Goal: Information Seeking & Learning: Check status

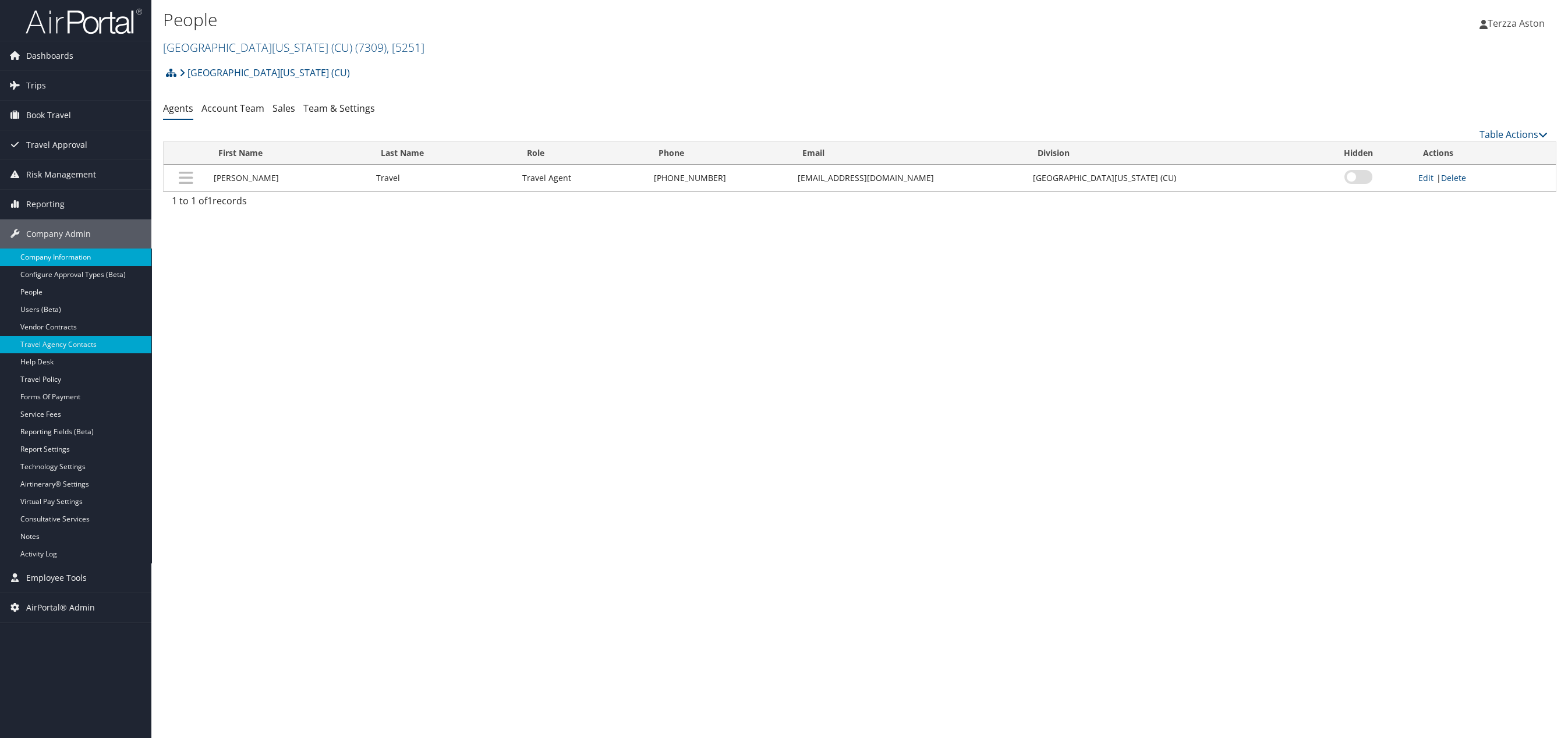
click at [55, 256] on link "Company Information" at bounding box center [75, 257] width 151 height 18
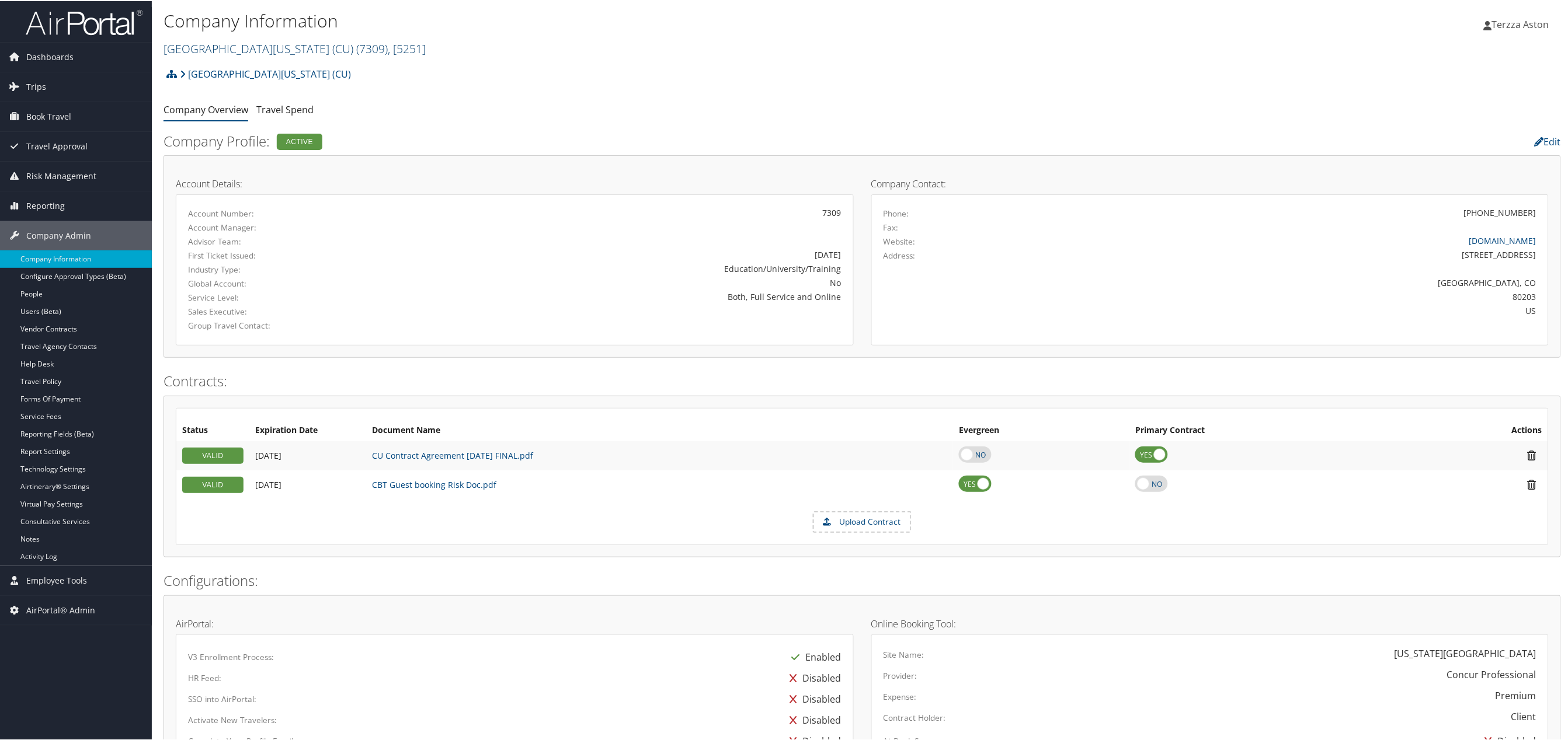
click at [192, 47] on link "University of Colorado (CU) ( 7309 ) , [ 5251 ]" at bounding box center [294, 47] width 263 height 16
click at [205, 71] on input "search" at bounding box center [240, 69] width 153 height 22
click at [34, 84] on span "Trips" at bounding box center [36, 85] width 20 height 30
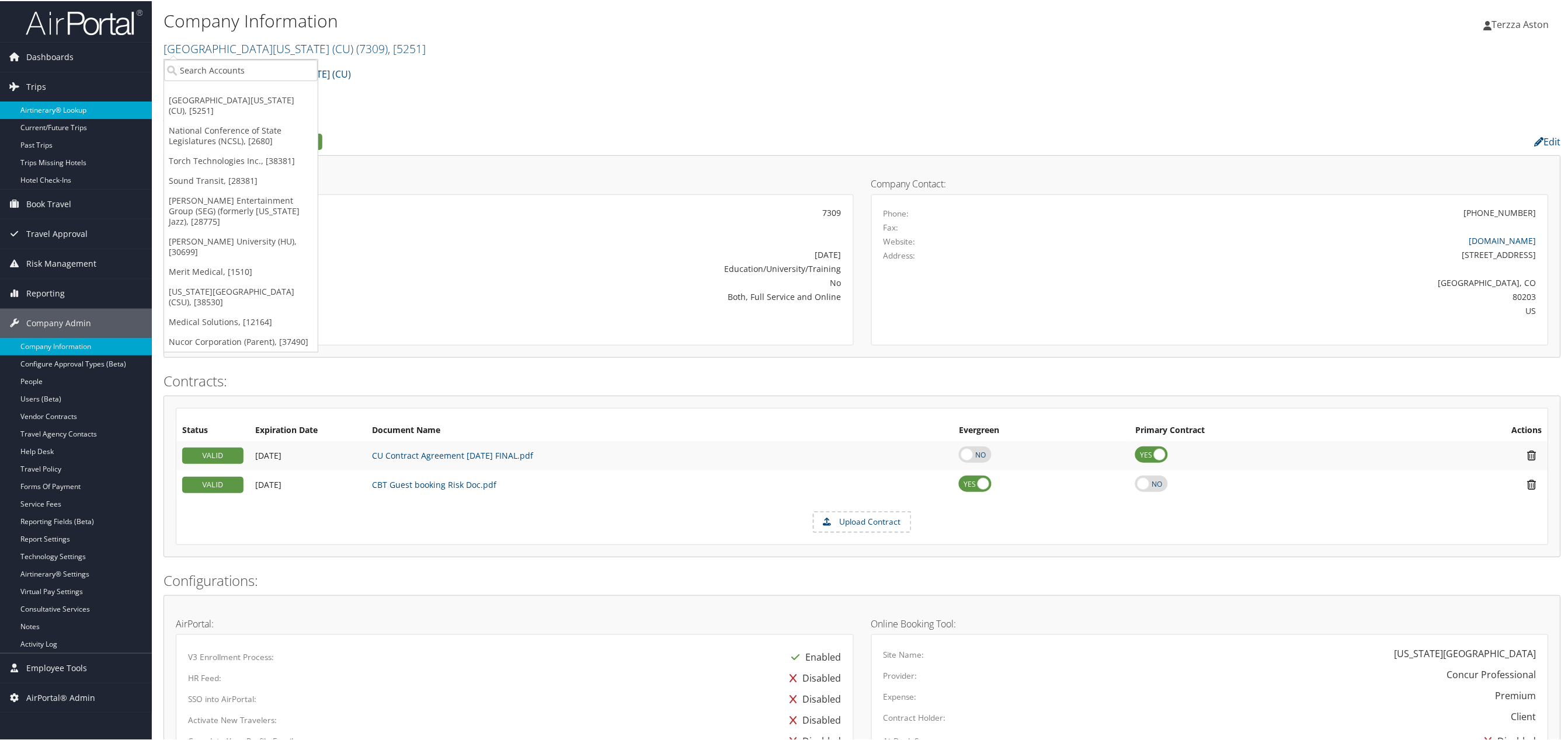
click at [57, 108] on link "Airtinerary® Lookup" at bounding box center [75, 109] width 151 height 18
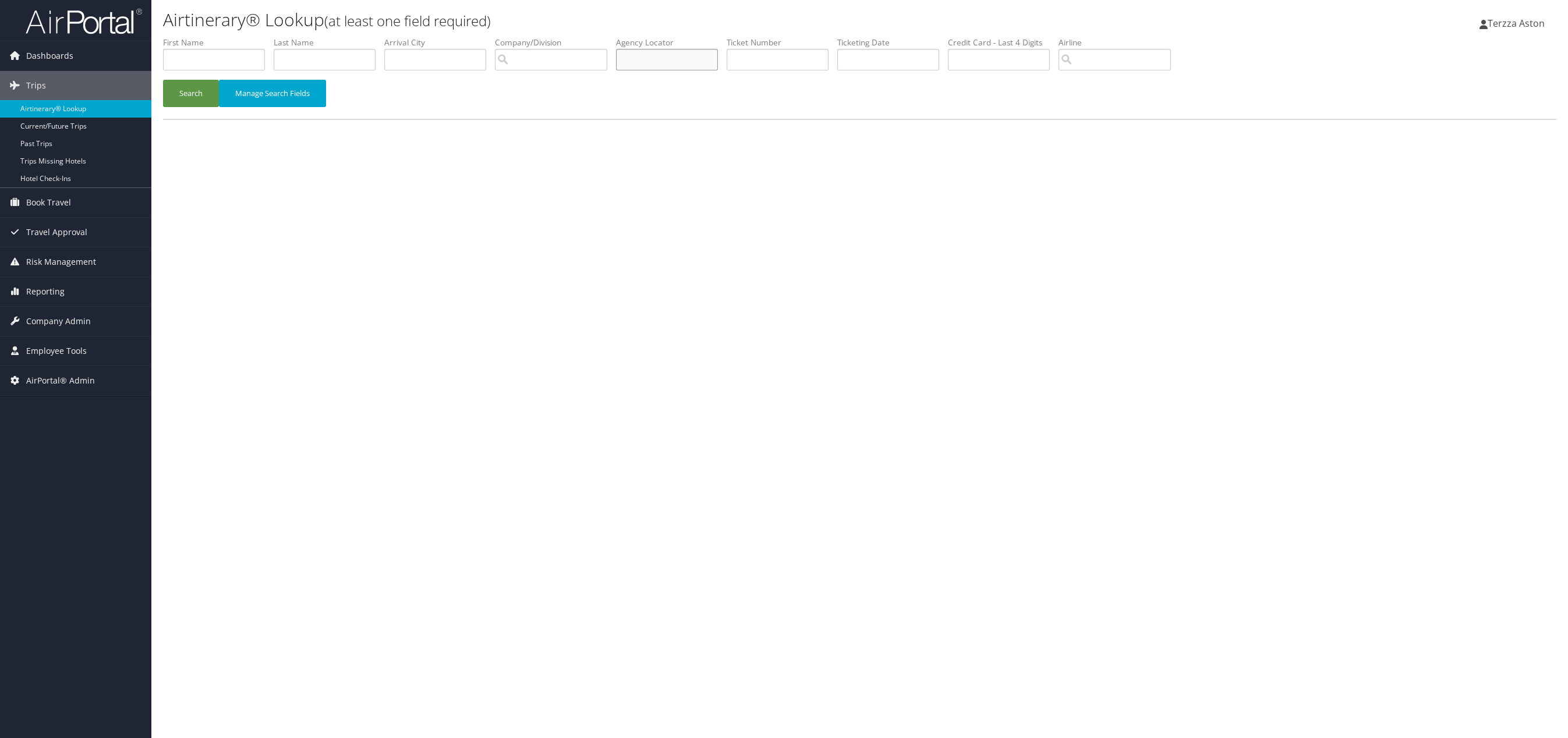
click at [653, 61] on input "text" at bounding box center [667, 60] width 102 height 21
click at [650, 61] on input "text" at bounding box center [667, 60] width 102 height 21
click at [759, 58] on input "text" at bounding box center [777, 60] width 102 height 21
type input "526"
click at [196, 57] on input "text" at bounding box center [214, 60] width 102 height 21
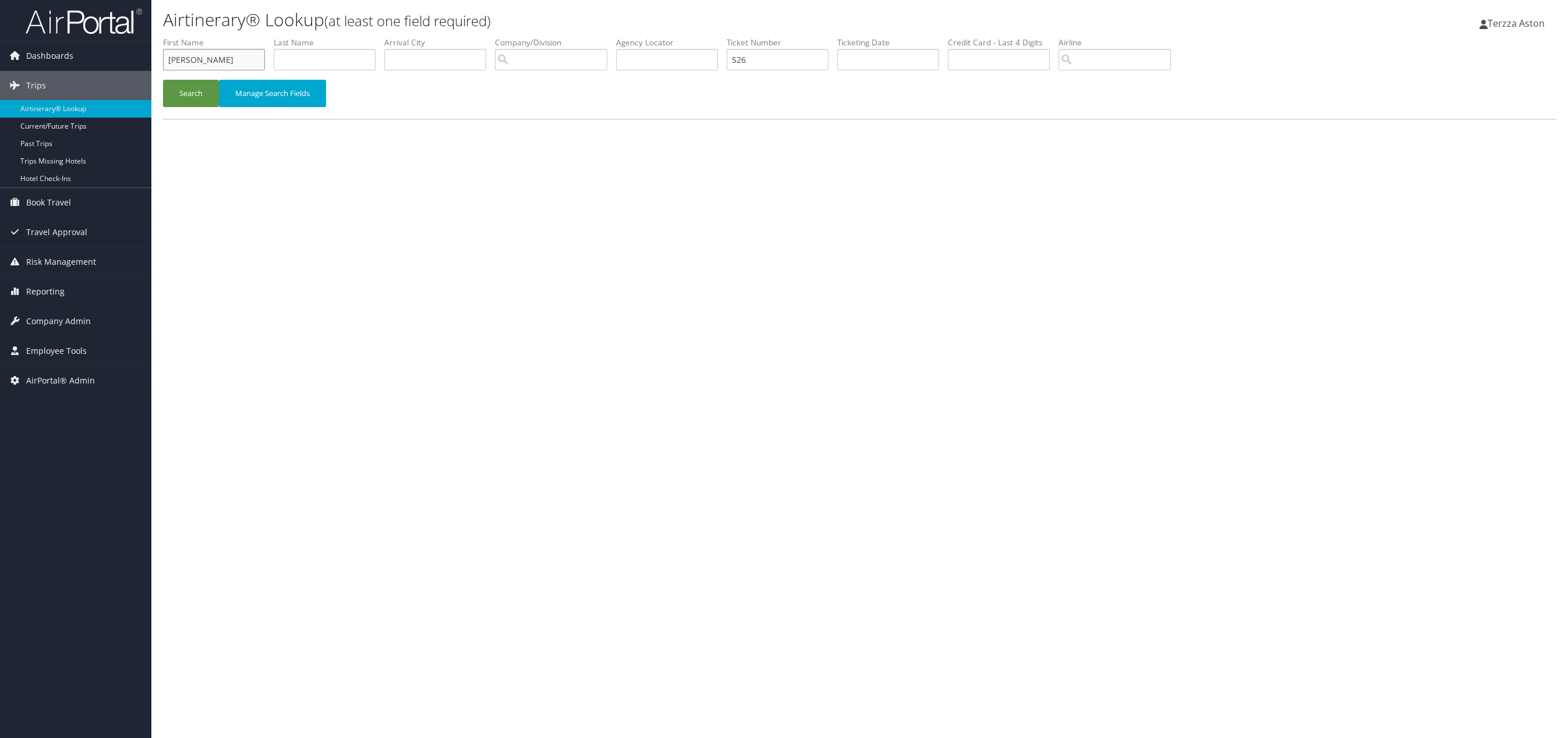
type input "emerson"
click at [317, 56] on input "text" at bounding box center [324, 60] width 102 height 21
type input "helbling"
drag, startPoint x: 788, startPoint y: 60, endPoint x: 641, endPoint y: 111, distance: 155.6
click at [661, 37] on ul "First Name emerson Last Name helbling Departure City Arrival City Company/Divis…" at bounding box center [859, 37] width 1393 height 0
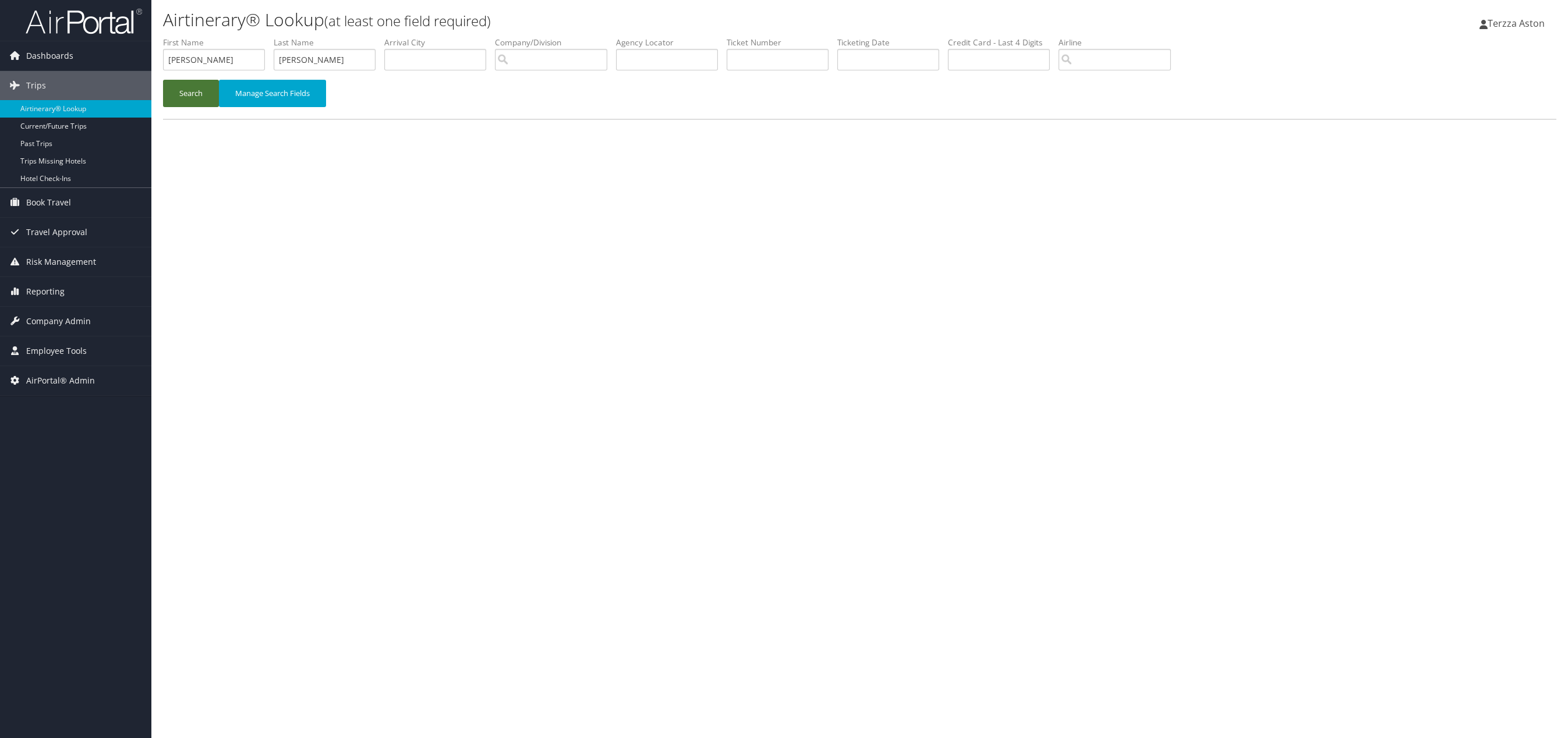
click at [188, 96] on button "Search" at bounding box center [190, 93] width 56 height 28
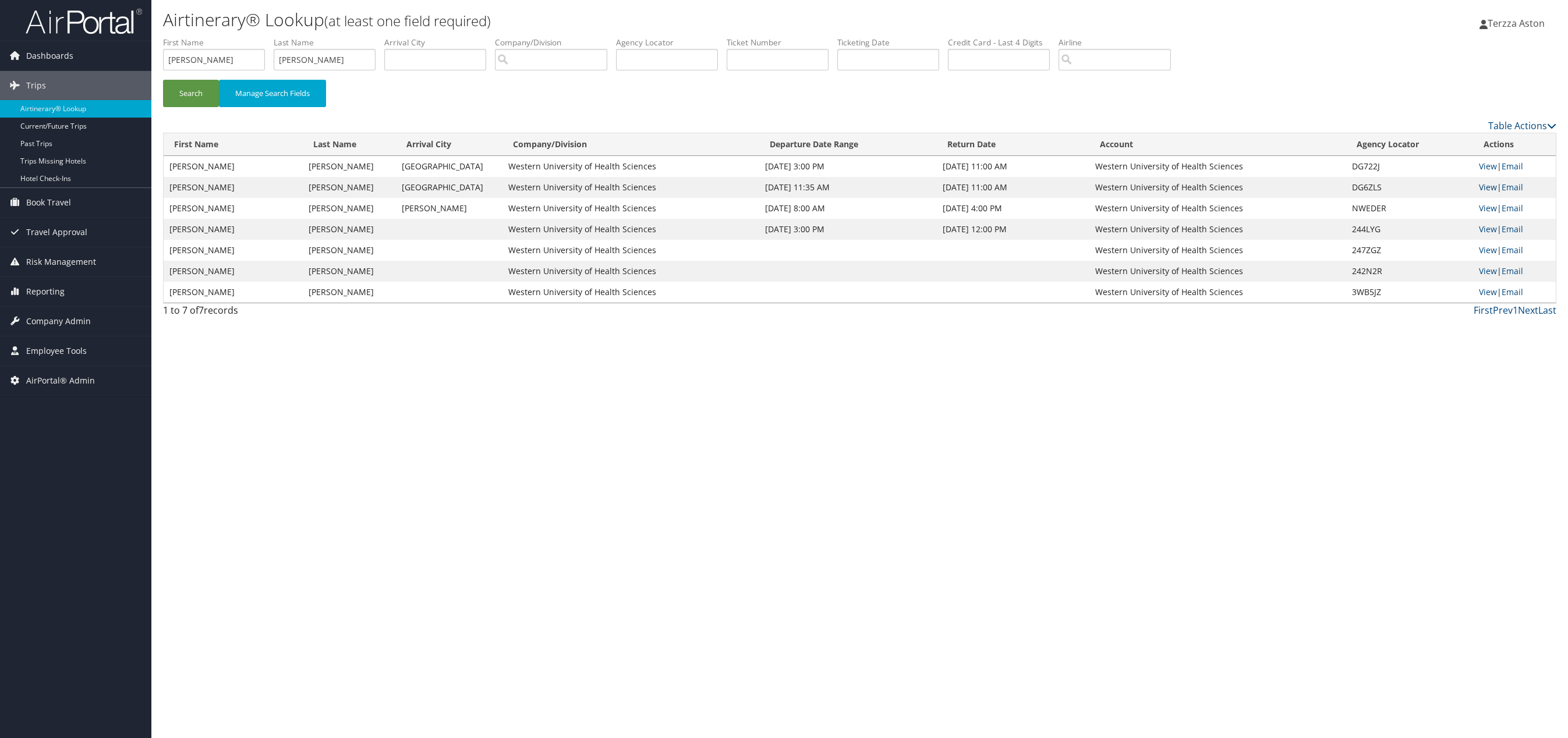
click at [1487, 185] on link "View" at bounding box center [1488, 187] width 18 height 11
click at [55, 318] on span "Company Admin" at bounding box center [58, 321] width 64 height 29
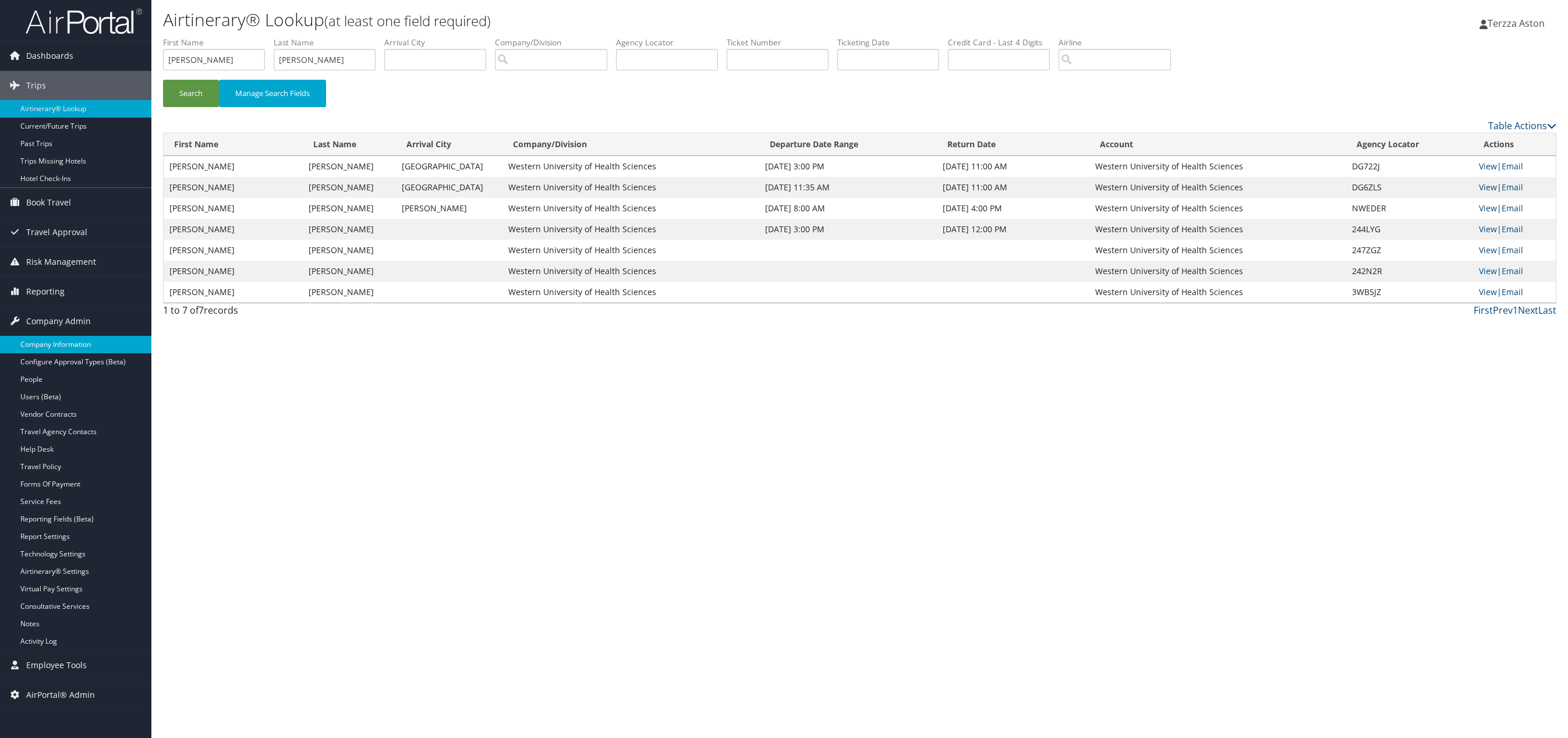
click at [78, 340] on link "Company Information" at bounding box center [75, 345] width 151 height 18
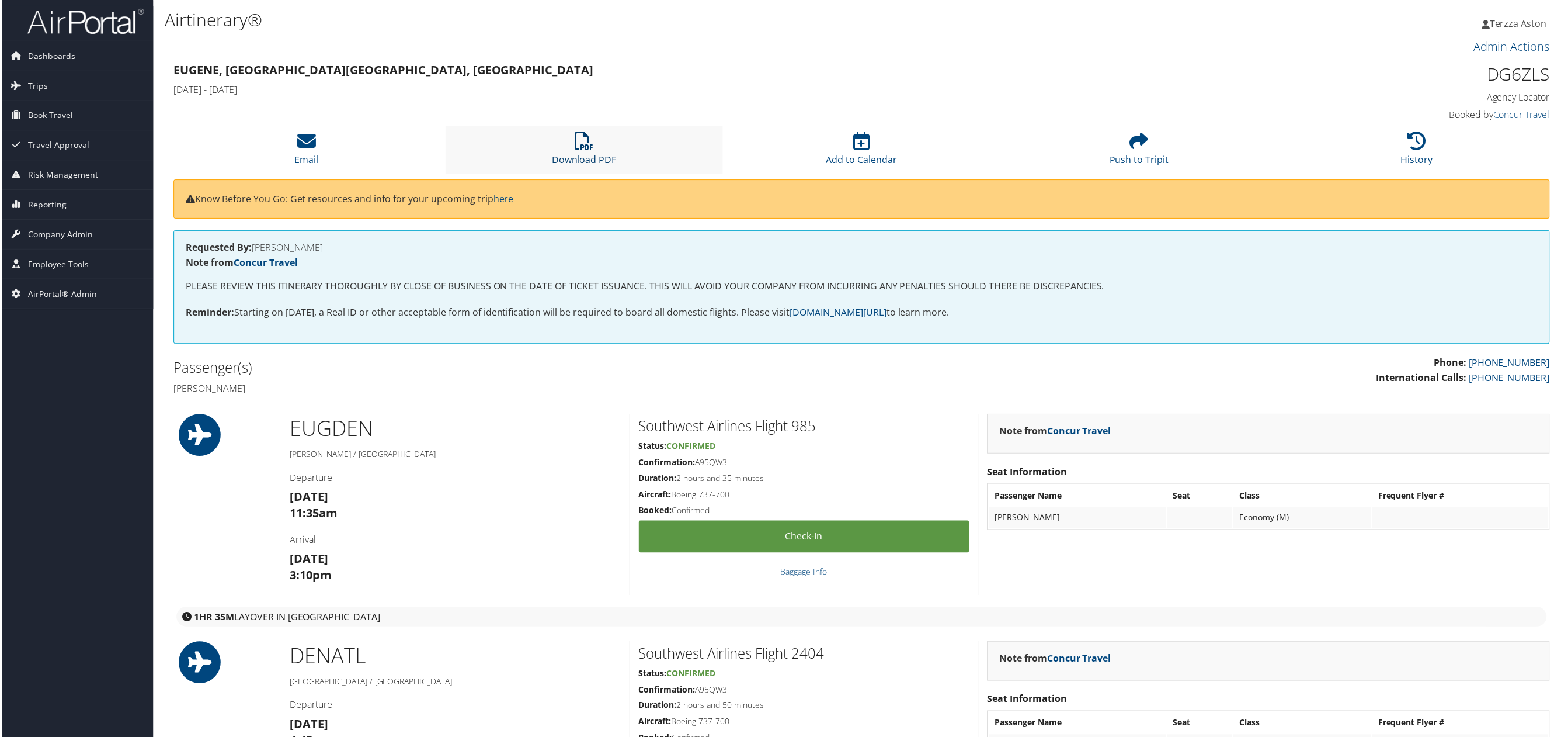
click at [579, 140] on icon at bounding box center [583, 141] width 19 height 19
